Goal: Task Accomplishment & Management: Use online tool/utility

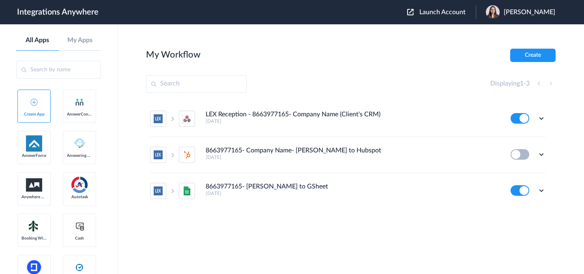
click at [447, 10] on span "Launch Account" at bounding box center [443, 12] width 46 height 6
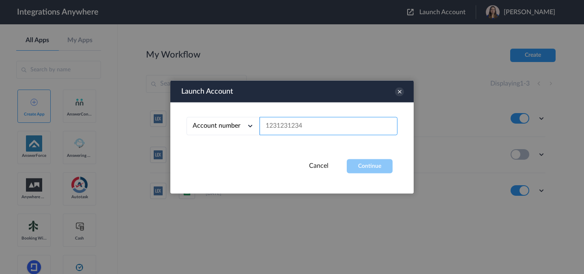
click at [309, 128] on input "text" at bounding box center [329, 126] width 138 height 18
paste input "2525139389"
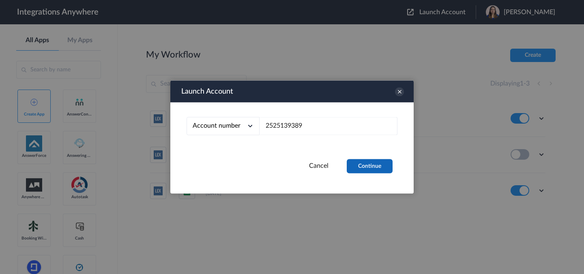
click at [377, 170] on button "Continue" at bounding box center [370, 166] width 46 height 14
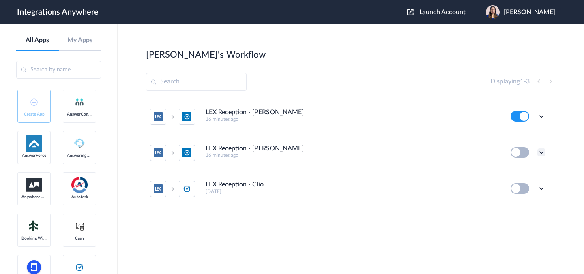
click at [542, 152] on icon at bounding box center [542, 152] width 8 height 8
click at [515, 204] on span "Delete" at bounding box center [516, 201] width 16 height 6
drag, startPoint x: 512, startPoint y: 211, endPoint x: 519, endPoint y: 209, distance: 6.9
click at [512, 211] on li "Are you sure?" at bounding box center [519, 205] width 53 height 22
click at [543, 153] on icon at bounding box center [542, 152] width 8 height 8
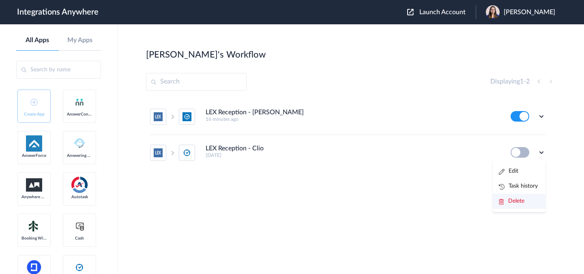
click at [516, 207] on li "Delete" at bounding box center [519, 201] width 53 height 15
click at [524, 198] on span "Are you sure?" at bounding box center [513, 204] width 29 height 13
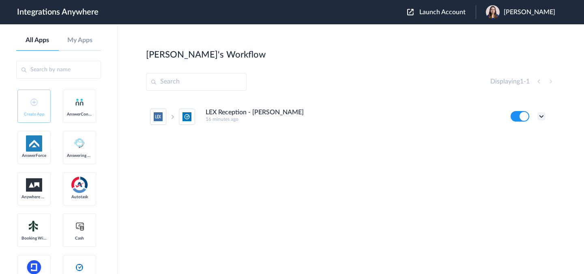
click at [540, 117] on icon at bounding box center [542, 116] width 8 height 8
click at [523, 130] on li "Edit" at bounding box center [519, 135] width 53 height 15
click at [450, 17] on div "Launch Account Akanksha Sharma My Account Logout" at bounding box center [485, 12] width 156 height 14
click at [432, 11] on span "Launch Account" at bounding box center [443, 12] width 46 height 6
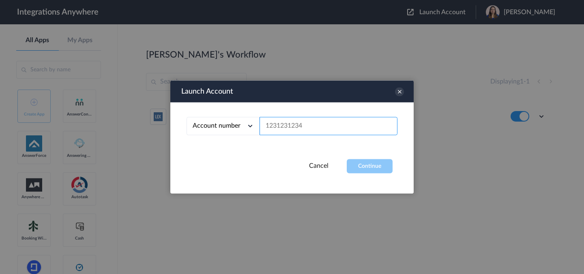
click at [316, 128] on input "text" at bounding box center [329, 126] width 138 height 18
paste input "2525139389"
type input "2525139389"
click at [374, 155] on div "Account number Account number Email address 2525139389" at bounding box center [291, 131] width 243 height 57
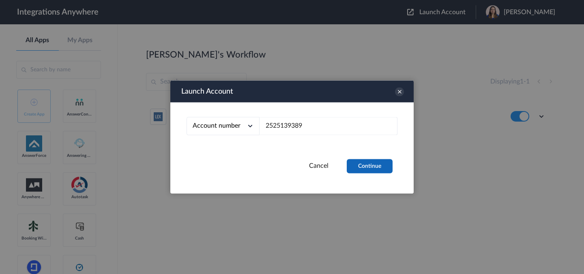
click at [372, 162] on button "Continue" at bounding box center [370, 166] width 46 height 14
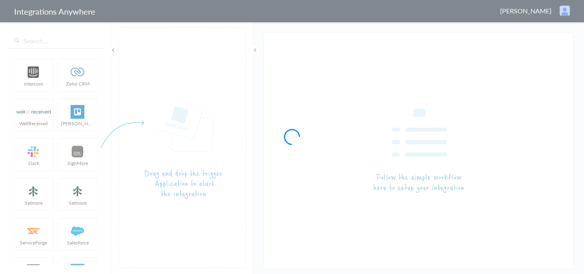
type input "LEX Reception - [PERSON_NAME]"
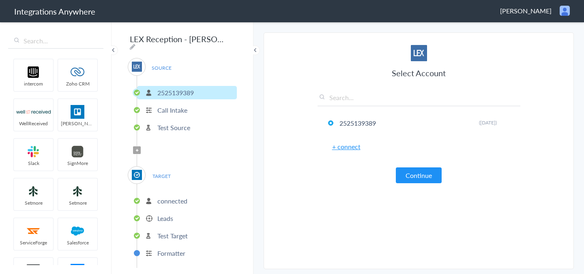
click at [138, 149] on span "Filter Applied" at bounding box center [137, 150] width 8 height 8
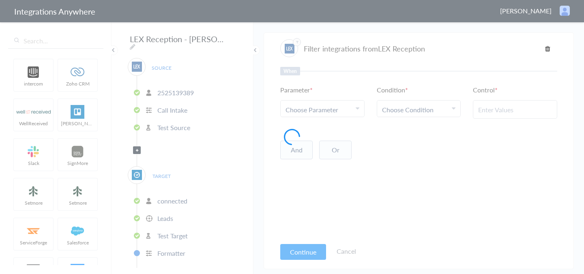
click at [318, 107] on span "Choose Parameter" at bounding box center [312, 109] width 53 height 9
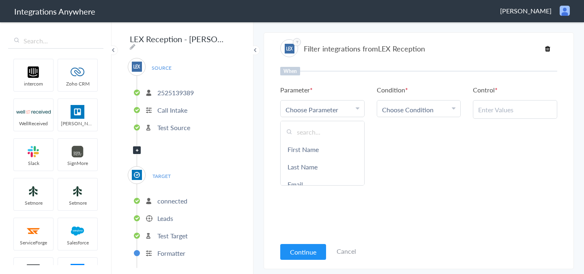
click at [331, 134] on input "text" at bounding box center [323, 131] width 84 height 17
type input "call ty"
click at [339, 150] on link "Call Type" at bounding box center [323, 149] width 84 height 17
click at [443, 105] on div "Choose Condition" at bounding box center [419, 109] width 74 height 9
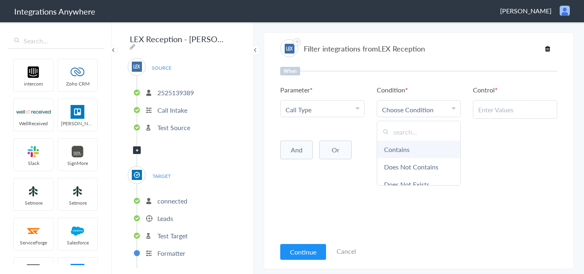
click at [412, 145] on link "Contains" at bounding box center [419, 149] width 84 height 17
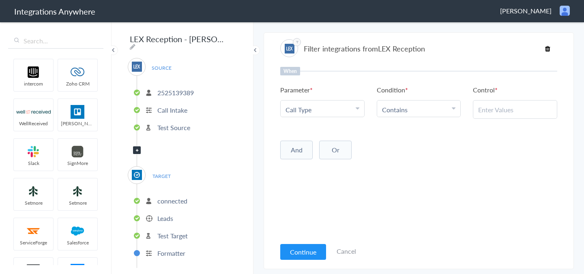
click at [510, 112] on input "text" at bounding box center [515, 109] width 74 height 9
paste input "New Client"
type input "New Client"
click at [435, 179] on div "When Parameter Choose Parameter Call Type First Name Last Name Email Phone Case…" at bounding box center [418, 152] width 277 height 171
click at [298, 151] on button "And" at bounding box center [296, 150] width 32 height 19
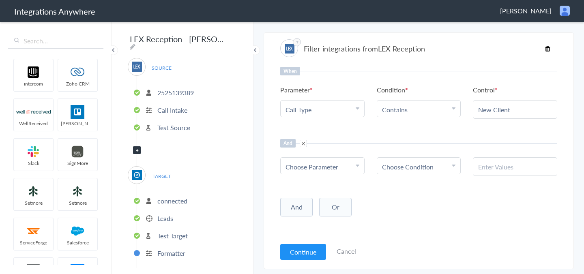
click at [318, 162] on span "Choose Parameter" at bounding box center [312, 166] width 53 height 9
click at [318, 183] on input "text" at bounding box center [323, 189] width 84 height 17
paste input "Does the Caller have access to Approved Payment Methods"
type input "Does the Caller have access to Approved Payment Methods"
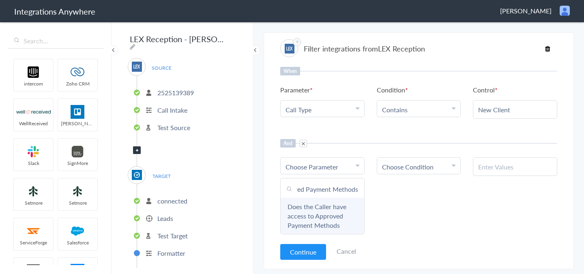
click at [321, 205] on link "Does the Caller have access to Approved Payment Methods" at bounding box center [323, 216] width 84 height 36
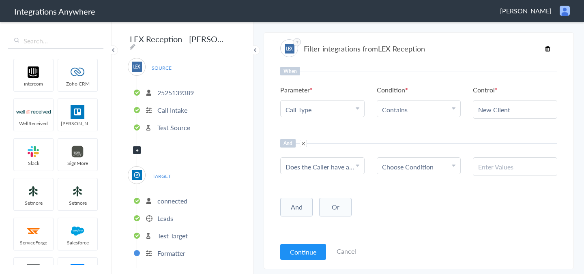
scroll to position [0, 0]
click at [430, 173] on link "Choose Condition" at bounding box center [419, 166] width 84 height 16
click at [403, 206] on link "Contains" at bounding box center [419, 206] width 84 height 17
click at [517, 161] on div at bounding box center [515, 166] width 84 height 19
click at [501, 169] on input "text" at bounding box center [515, 166] width 74 height 9
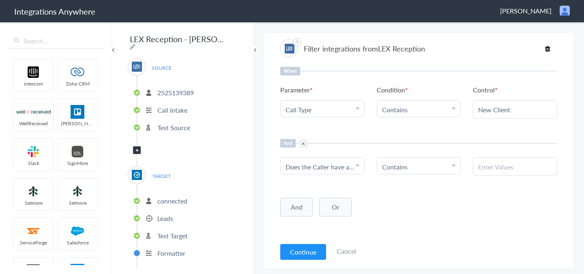
paste input "No"
type input "No"
click at [415, 198] on div "And Or Add Filter" at bounding box center [418, 206] width 277 height 20
click at [315, 251] on button "Continue" at bounding box center [303, 252] width 46 height 16
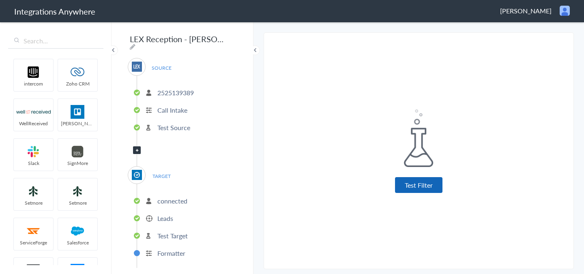
click at [435, 188] on button "Test Filter" at bounding box center [418, 185] width 47 height 16
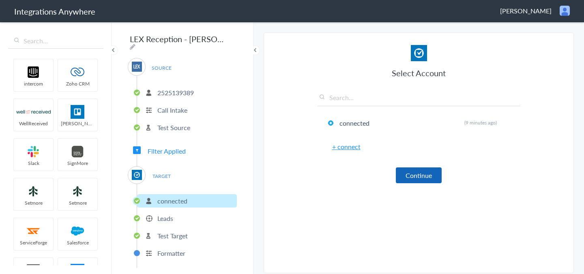
click at [407, 172] on button "Continue" at bounding box center [419, 176] width 46 height 16
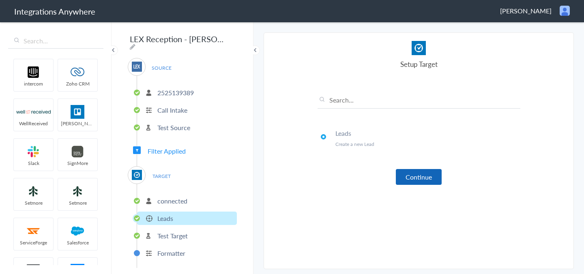
click at [405, 173] on button "Continue" at bounding box center [419, 177] width 46 height 16
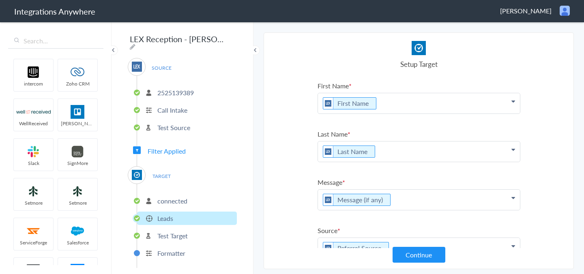
scroll to position [179, 0]
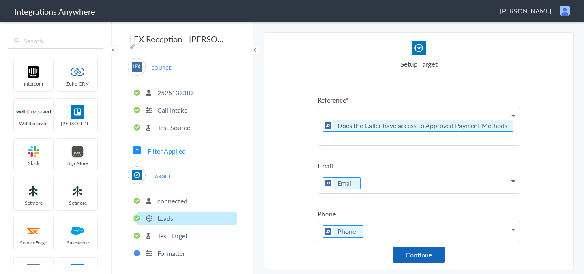
click at [426, 258] on button "Continue" at bounding box center [419, 255] width 53 height 16
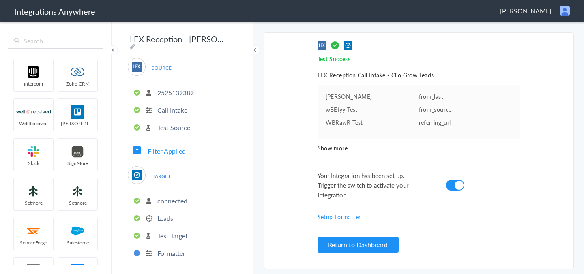
drag, startPoint x: 362, startPoint y: 245, endPoint x: 488, endPoint y: 147, distance: 159.6
click at [362, 245] on button "Return to Dashboard" at bounding box center [358, 245] width 81 height 16
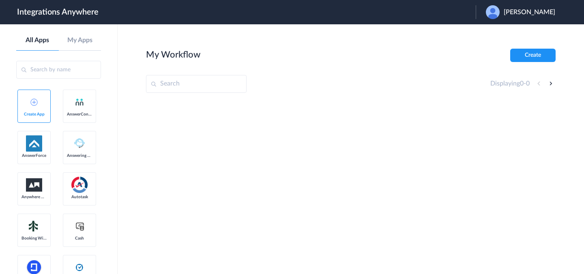
click at [527, 13] on span "Jayson Dimaria" at bounding box center [530, 13] width 52 height 8
click at [419, 70] on section "My Workflow Create Displaying 0 - 0" at bounding box center [351, 174] width 410 height 250
drag, startPoint x: 522, startPoint y: 11, endPoint x: 517, endPoint y: 13, distance: 4.9
click at [522, 11] on span "[PERSON_NAME]" at bounding box center [530, 13] width 52 height 8
click at [513, 34] on li "Logout" at bounding box center [520, 33] width 88 height 15
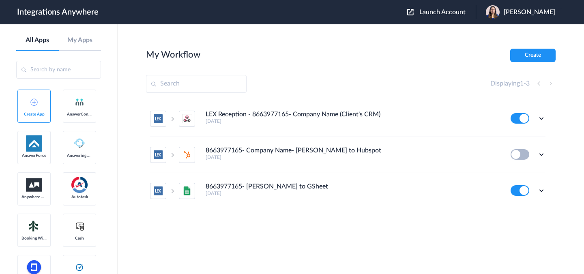
click at [432, 9] on span "Launch Account" at bounding box center [443, 12] width 46 height 6
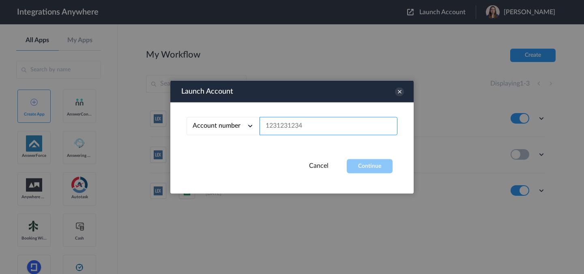
click at [361, 128] on input "text" at bounding box center [329, 126] width 138 height 18
paste input "2525139389"
type input "2525139389"
click at [376, 167] on button "Continue" at bounding box center [370, 166] width 46 height 14
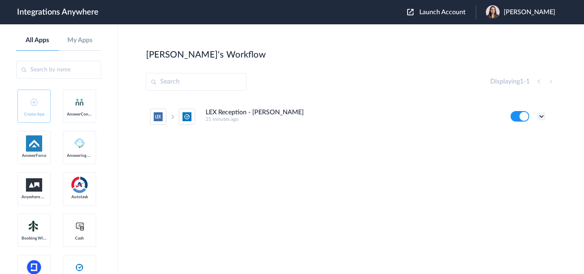
click at [545, 115] on icon at bounding box center [542, 116] width 8 height 8
click at [521, 136] on li "Edit" at bounding box center [519, 135] width 53 height 15
click at [524, 13] on span "[PERSON_NAME]" at bounding box center [530, 13] width 52 height 8
click at [501, 33] on link "My Account" at bounding box center [497, 33] width 31 height 6
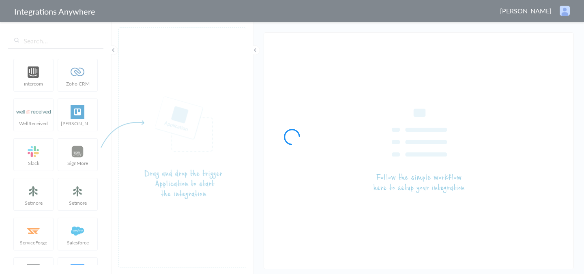
type input "LEX Reception - [PERSON_NAME]"
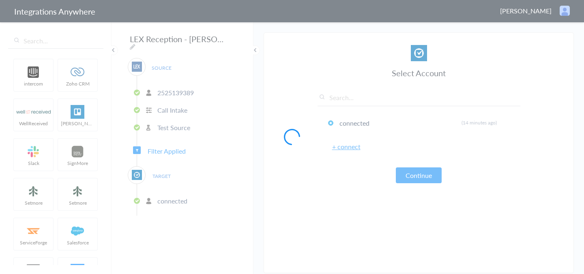
click at [167, 149] on div at bounding box center [292, 137] width 584 height 274
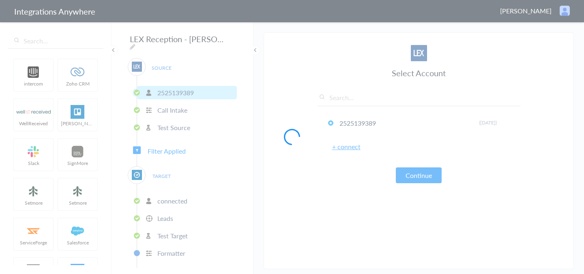
click at [165, 149] on div at bounding box center [292, 137] width 584 height 274
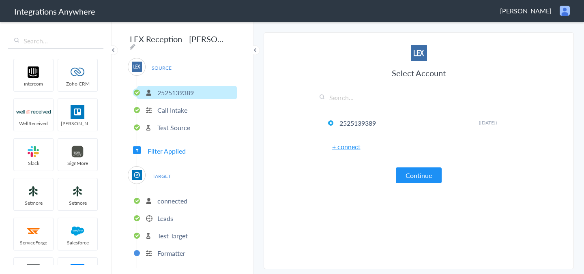
click at [165, 149] on span "Filter Applied" at bounding box center [167, 150] width 38 height 9
